Goal: Book appointment/travel/reservation

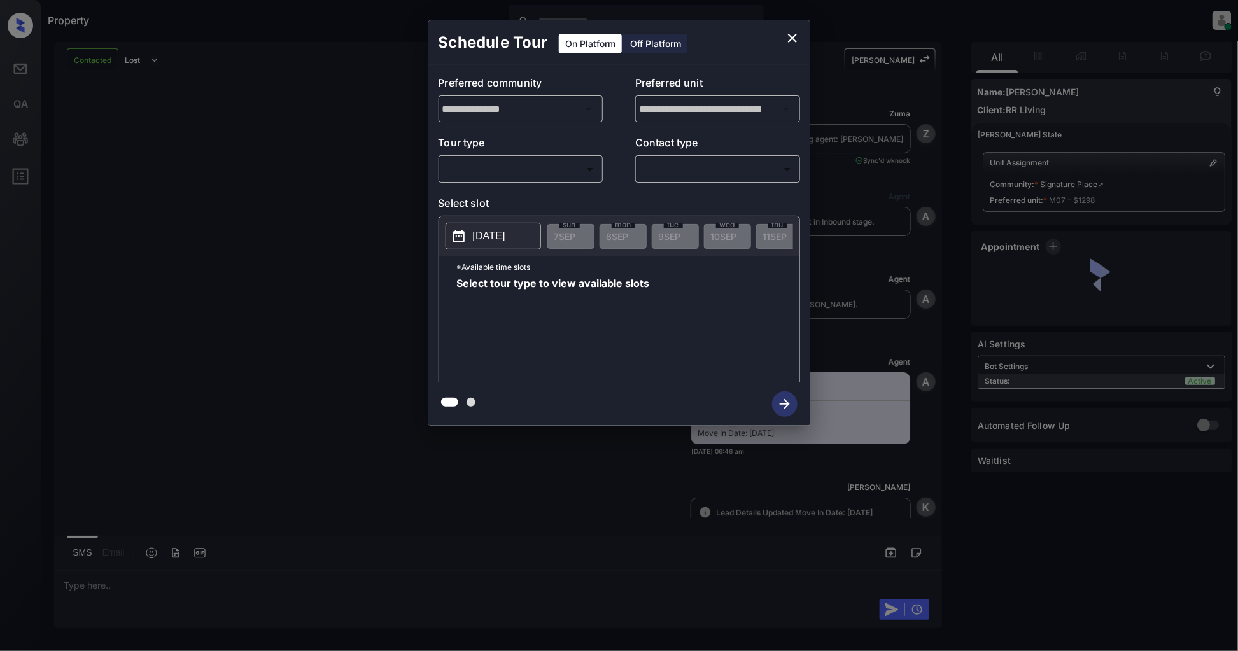
scroll to position [2407, 0]
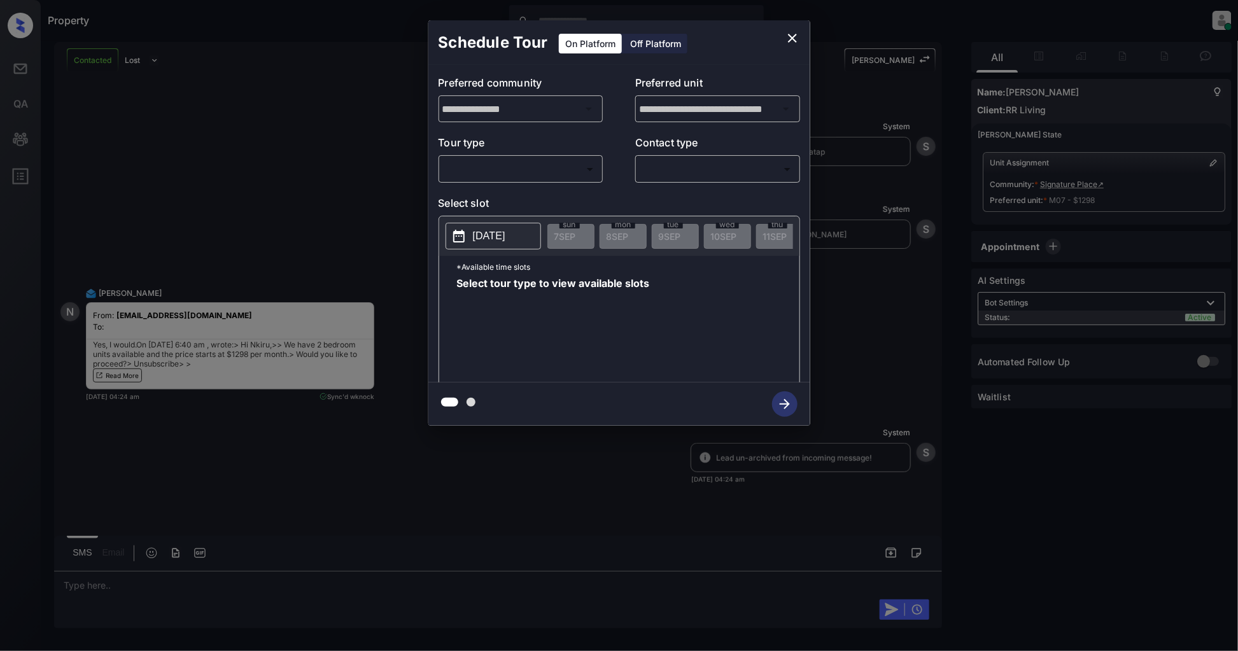
click at [506, 164] on body "Property [PERSON_NAME] Online Set yourself offline Set yourself on break Profil…" at bounding box center [619, 325] width 1238 height 651
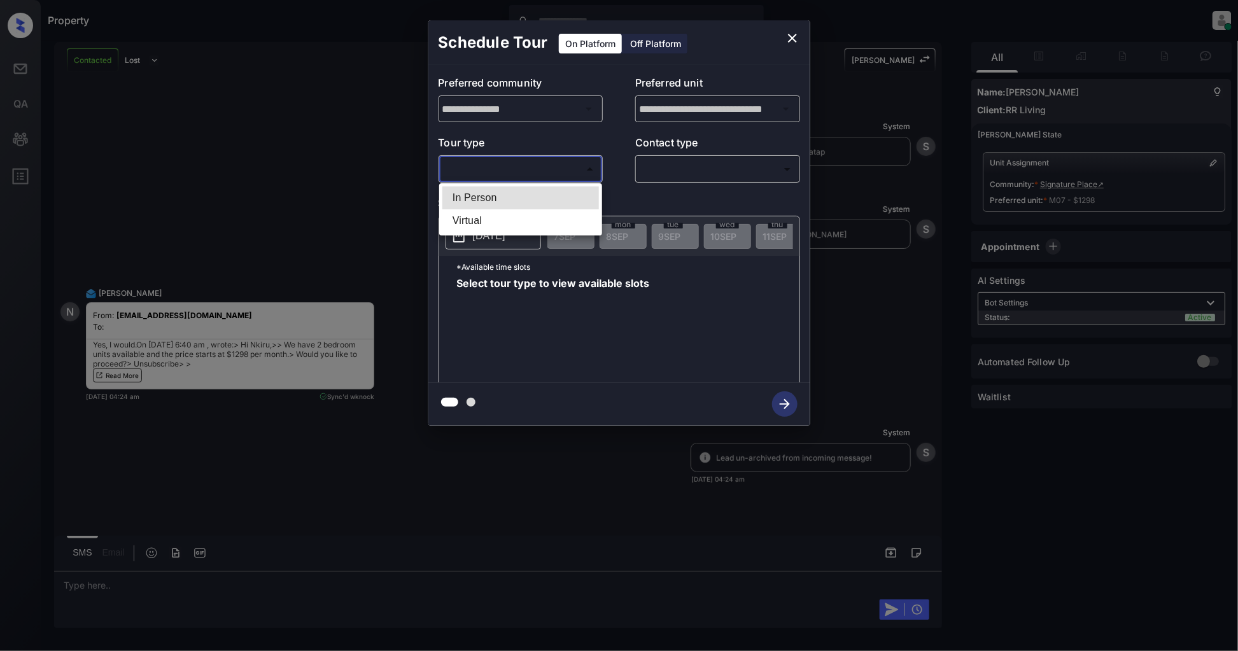
click at [500, 194] on li "In Person" at bounding box center [520, 197] width 157 height 23
type input "********"
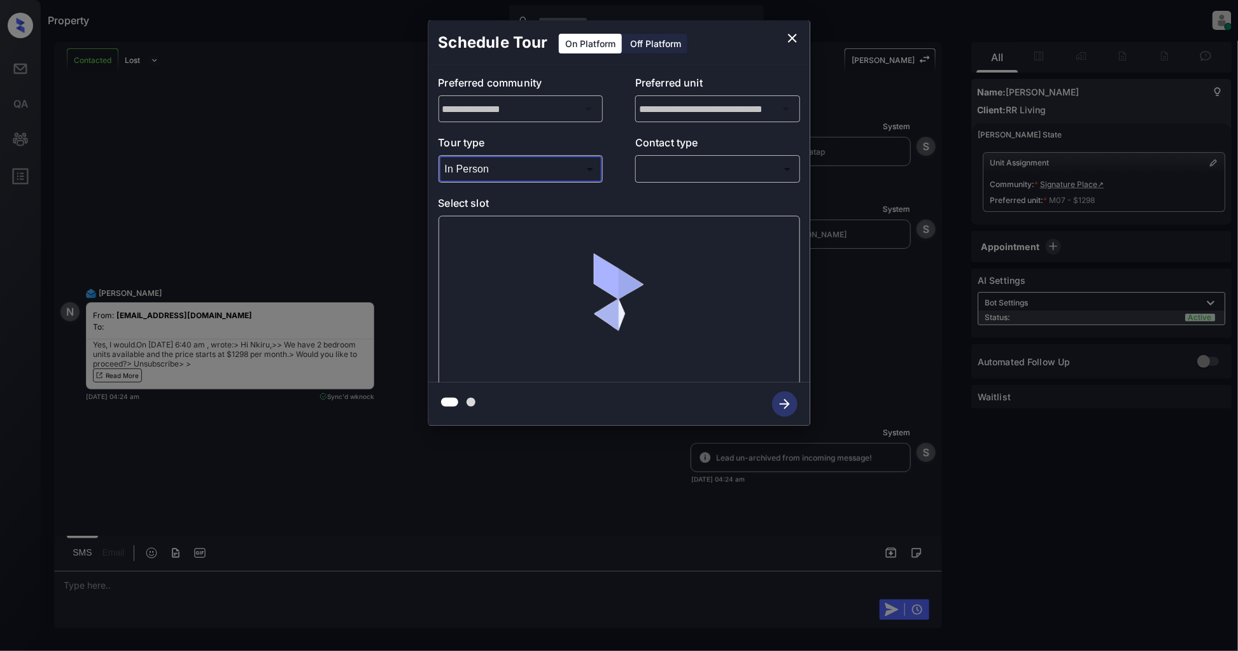
click at [685, 173] on body "Property [PERSON_NAME] Online Set yourself offline Set yourself on break Profil…" at bounding box center [619, 325] width 1238 height 651
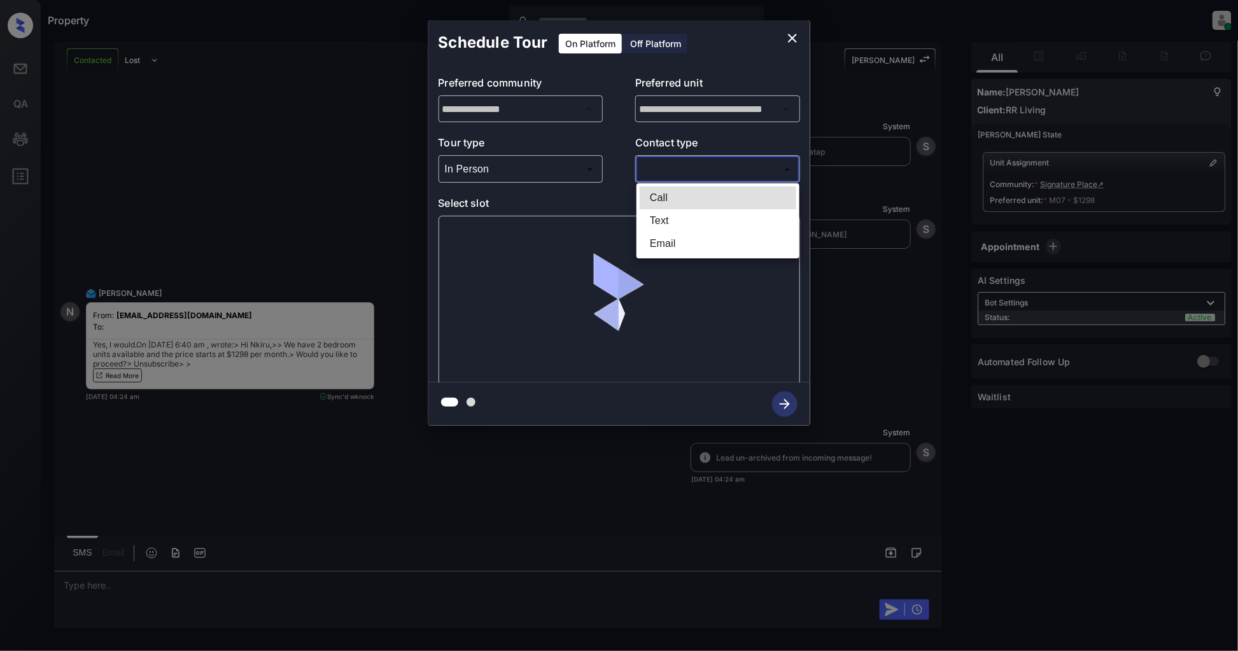
click at [669, 211] on li "Text" at bounding box center [717, 220] width 157 height 23
type input "****"
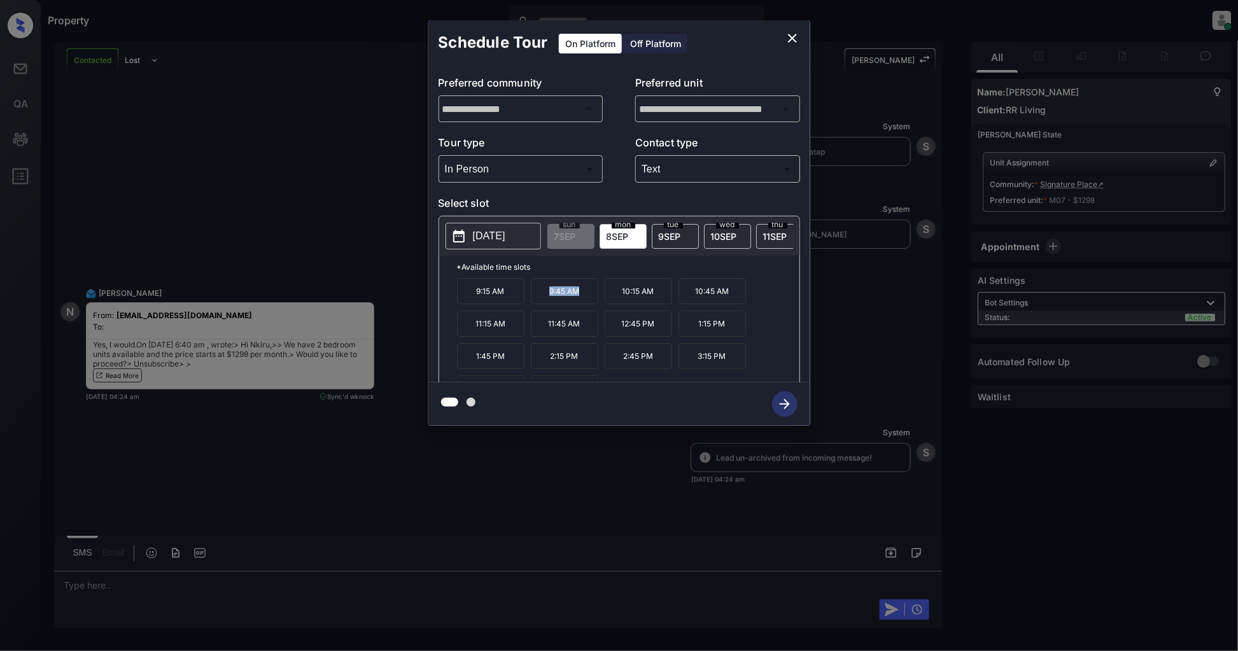
drag, startPoint x: 582, startPoint y: 295, endPoint x: 536, endPoint y: 296, distance: 45.2
click at [536, 296] on p "9:45 AM" at bounding box center [564, 291] width 67 height 26
copy p "9:45 AM"
drag, startPoint x: 647, startPoint y: 332, endPoint x: 615, endPoint y: 328, distance: 32.7
click at [615, 328] on p "12:45 PM" at bounding box center [637, 323] width 67 height 26
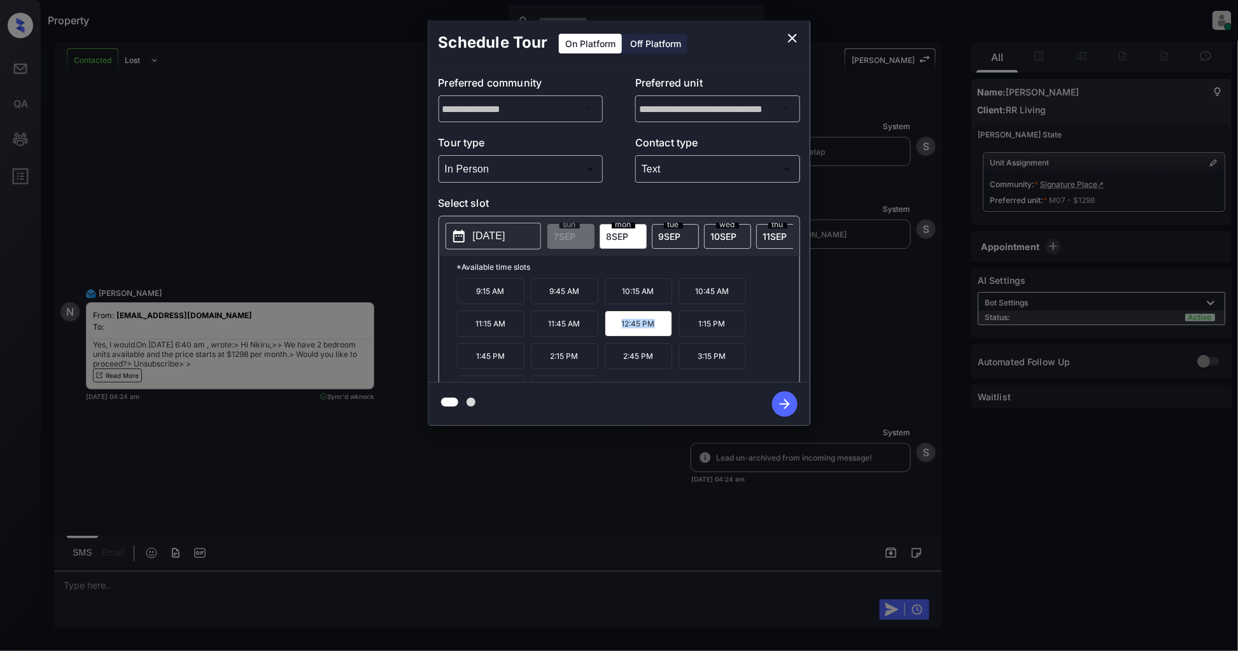
copy p "12:45 PM"
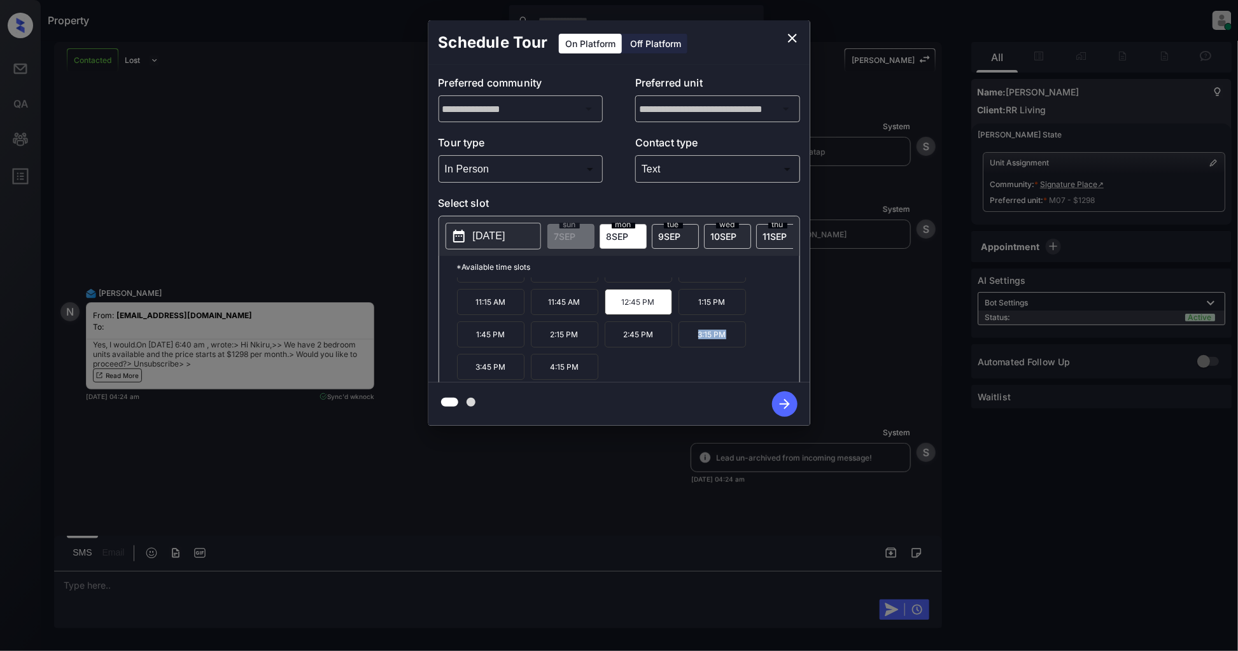
drag, startPoint x: 730, startPoint y: 342, endPoint x: 686, endPoint y: 342, distance: 44.5
click at [686, 342] on p "3:15 PM" at bounding box center [711, 334] width 67 height 26
copy p "3:15 PM"
click at [793, 39] on icon "close" at bounding box center [792, 38] width 15 height 15
